Goal: Task Accomplishment & Management: Use online tool/utility

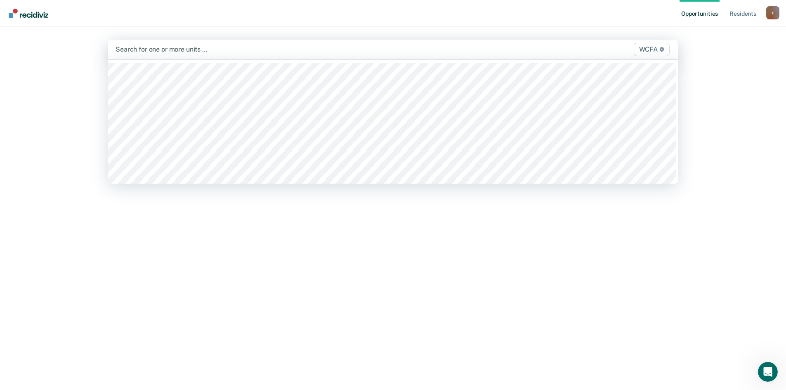
click at [145, 52] on div at bounding box center [309, 49] width 388 height 9
type input "wcfa"
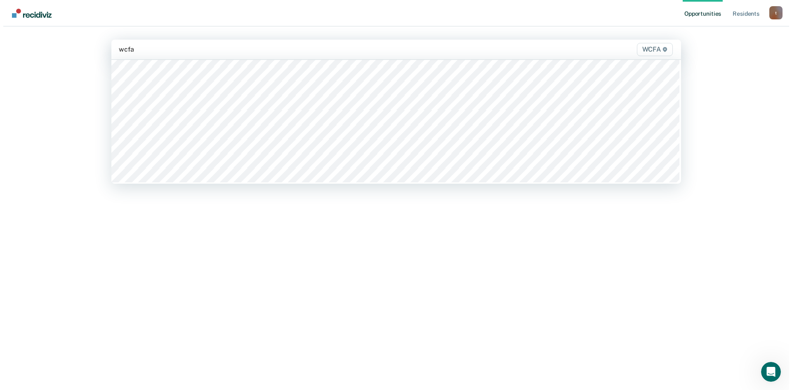
scroll to position [812, 0]
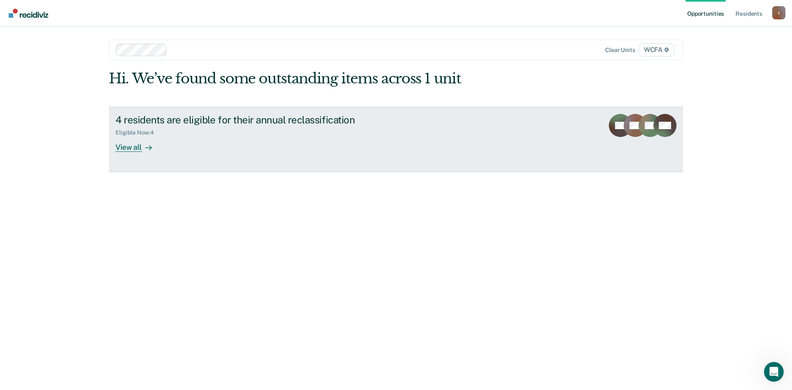
click at [132, 146] on div "View all" at bounding box center [138, 144] width 46 height 16
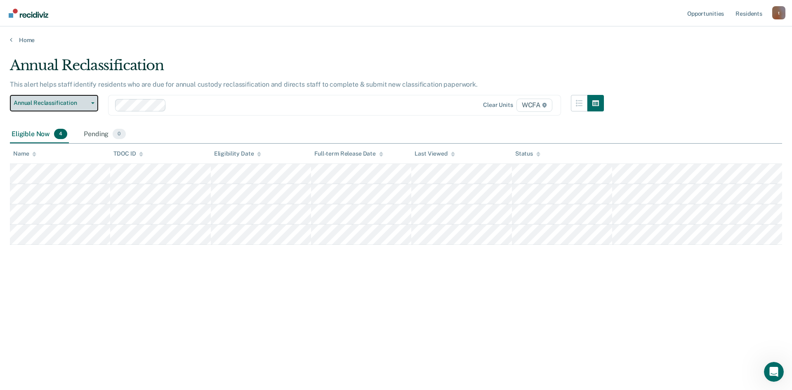
click at [92, 101] on button "Annual Reclassification" at bounding box center [54, 103] width 88 height 16
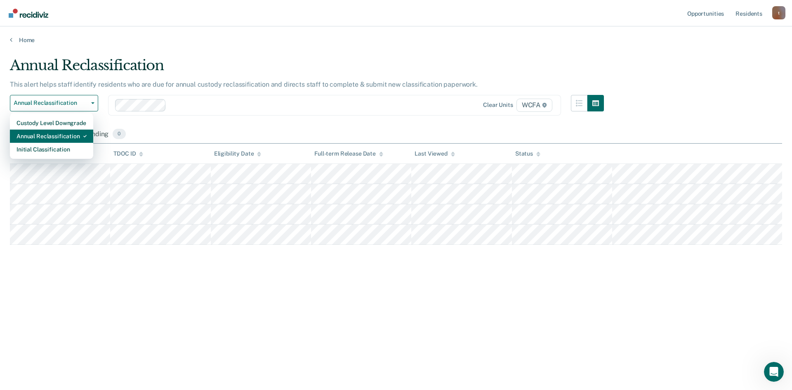
click at [50, 132] on div "Annual Reclassification" at bounding box center [51, 135] width 70 height 13
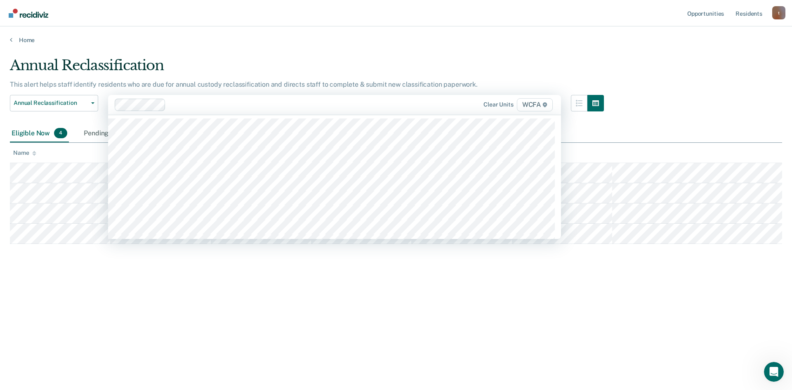
click at [184, 106] on div at bounding box center [295, 104] width 252 height 9
type input "wcfa"
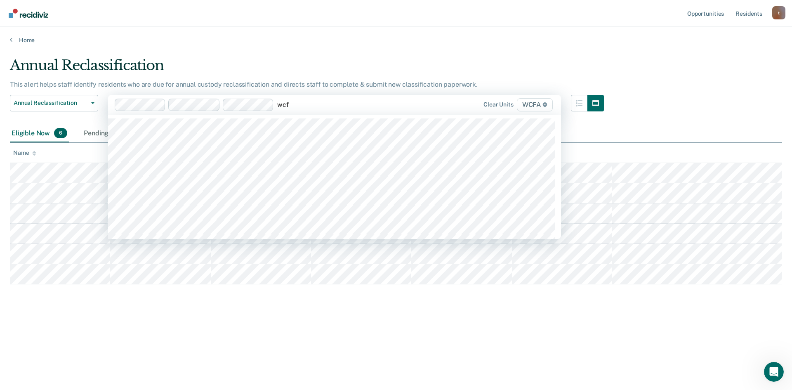
type input "wcfa"
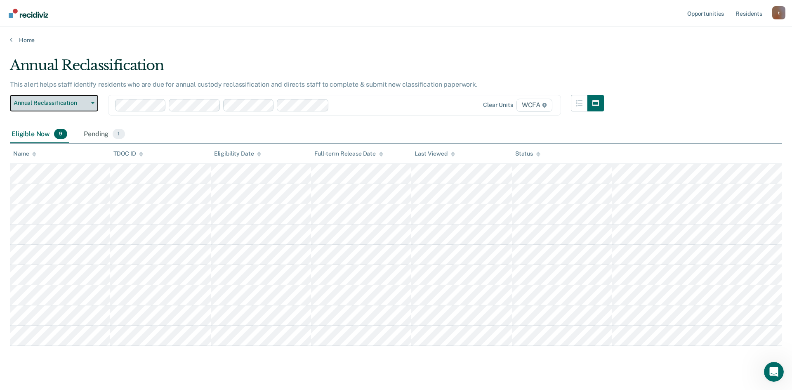
click at [92, 101] on button "Annual Reclassification" at bounding box center [54, 103] width 88 height 16
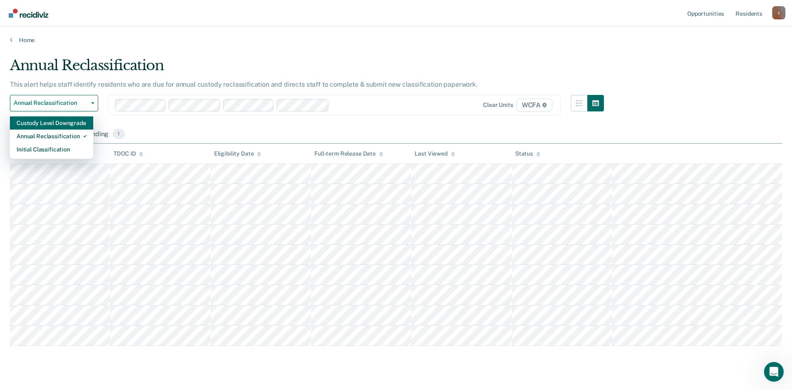
click at [51, 124] on div "Custody Level Downgrade" at bounding box center [51, 122] width 70 height 13
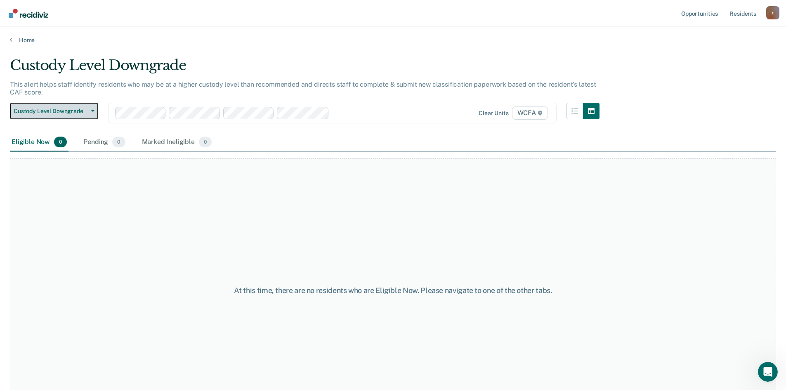
click at [92, 108] on button "Custody Level Downgrade" at bounding box center [54, 111] width 88 height 16
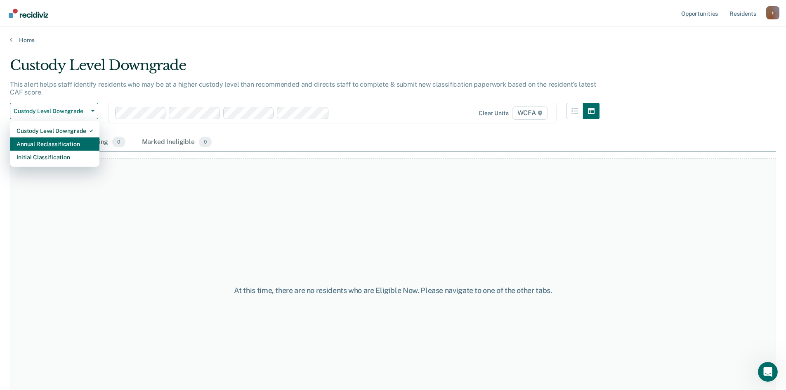
click at [59, 143] on div "Annual Reclassification" at bounding box center [54, 143] width 76 height 13
